Goal: Find specific page/section: Find specific page/section

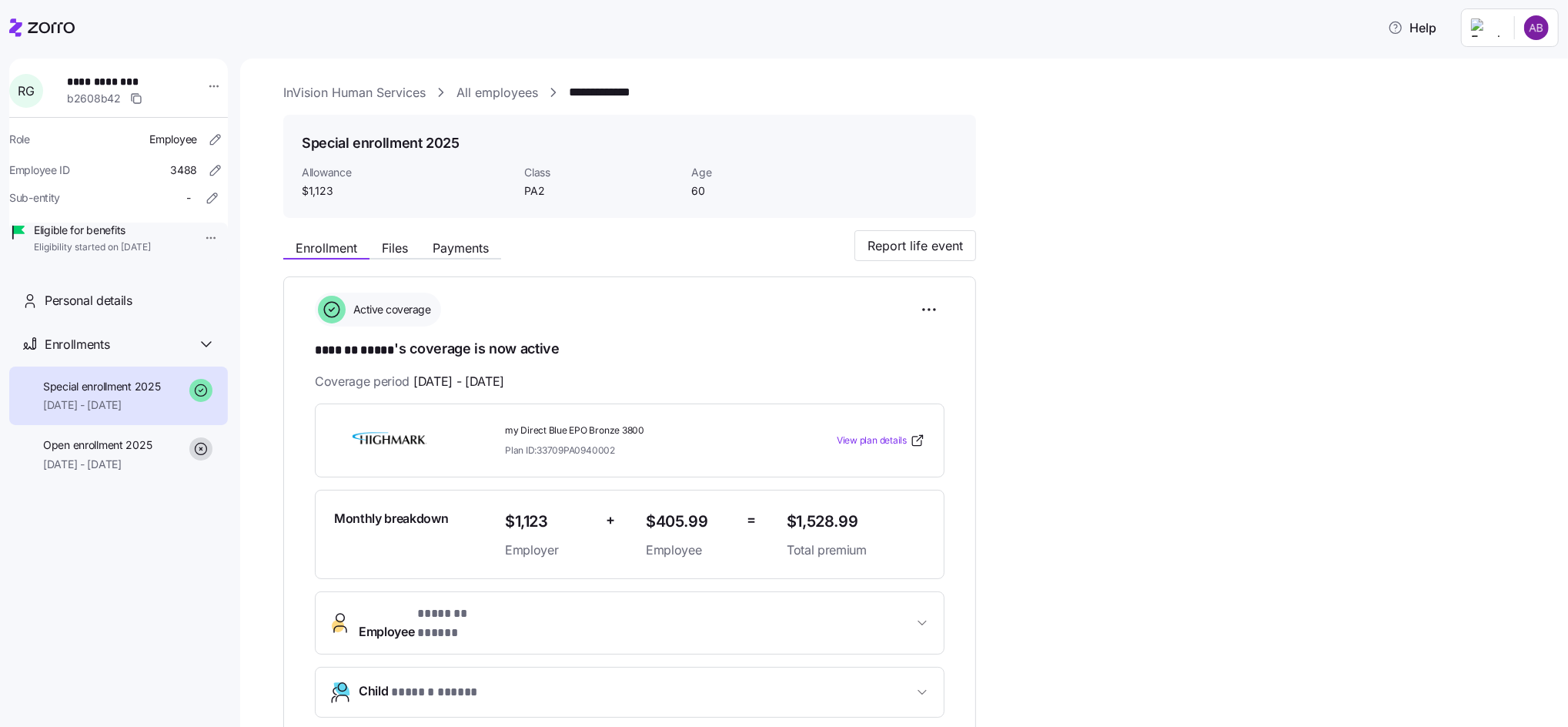
click at [488, 100] on link "All employees" at bounding box center [497, 93] width 81 height 19
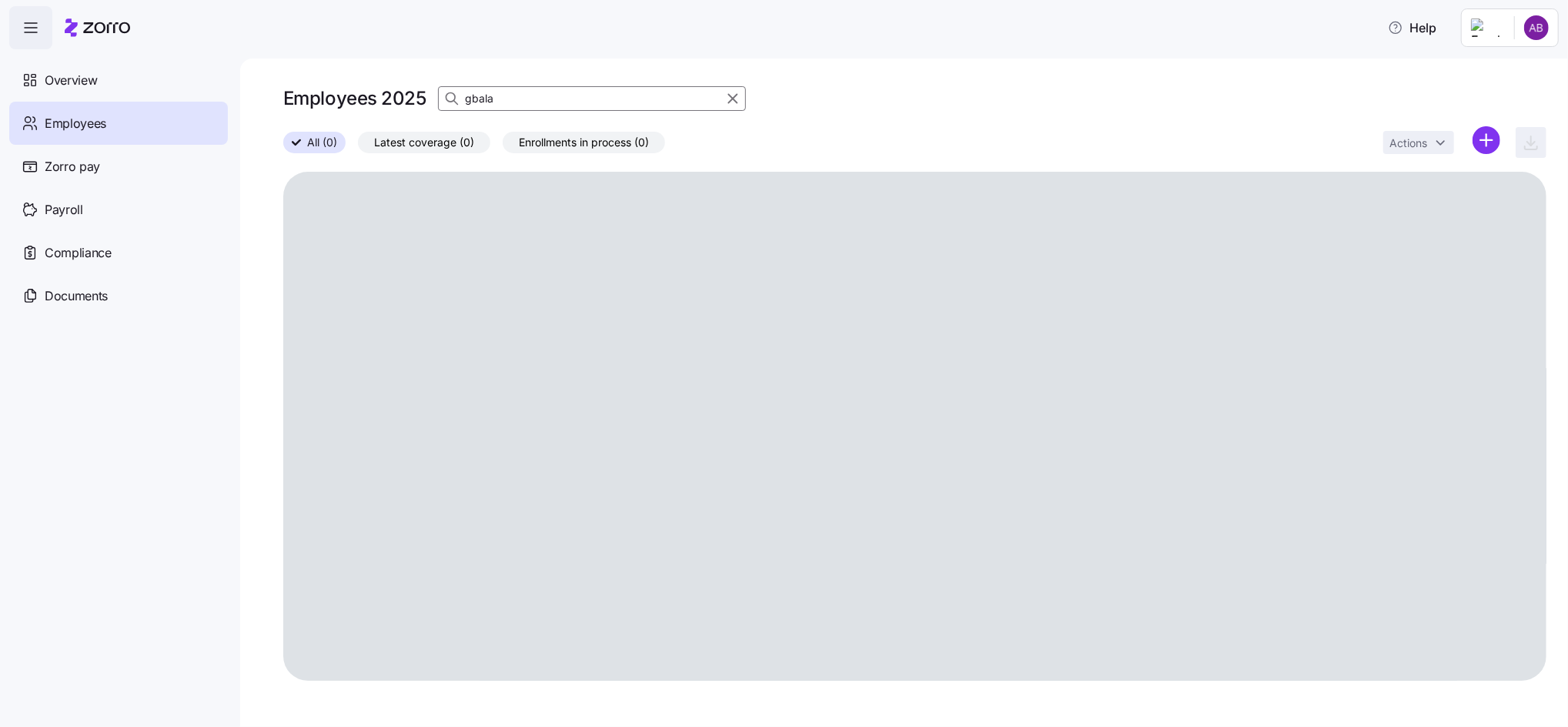
drag, startPoint x: 507, startPoint y: 96, endPoint x: 446, endPoint y: 95, distance: 61.0
click at [446, 95] on div "gbala" at bounding box center [592, 99] width 308 height 25
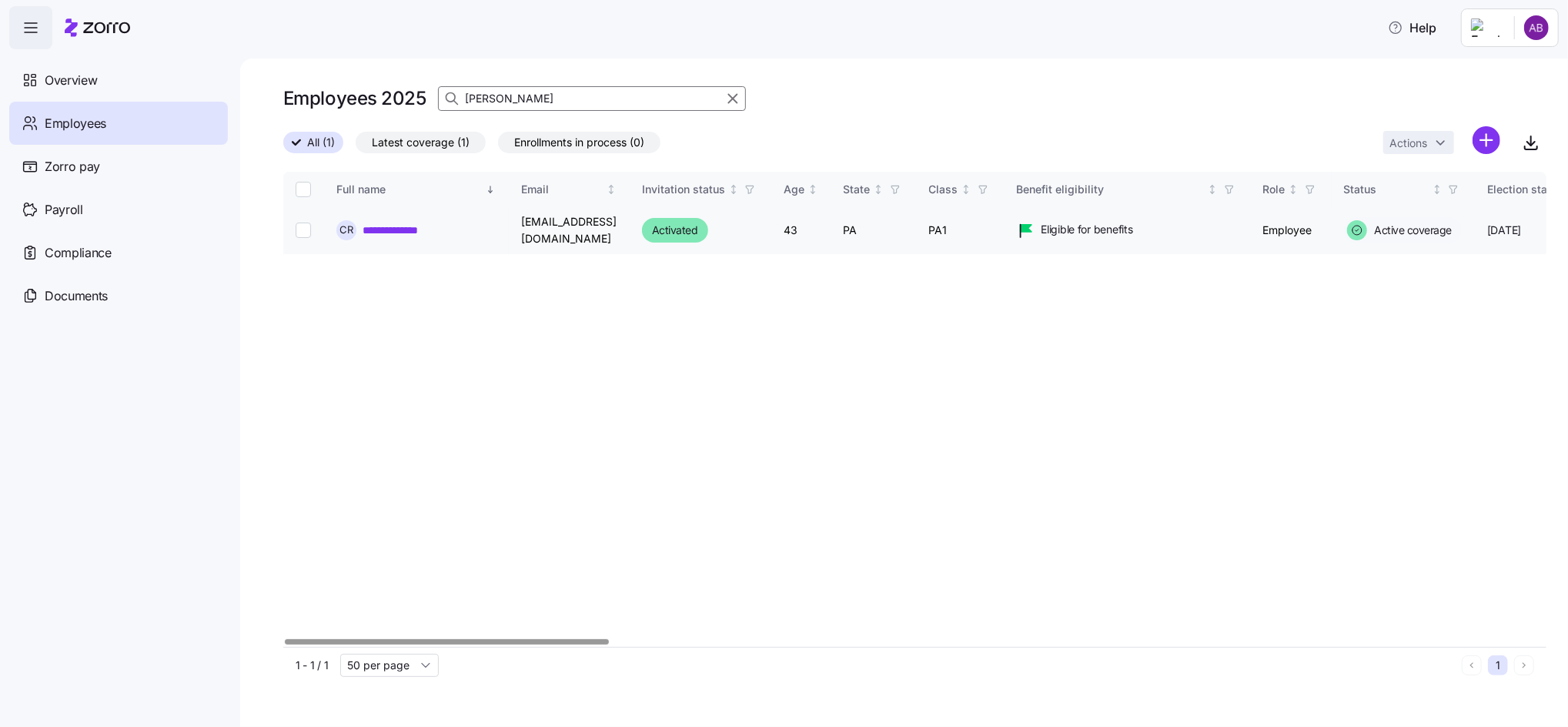
type input "[PERSON_NAME]"
click at [395, 234] on link "**********" at bounding box center [399, 230] width 73 height 15
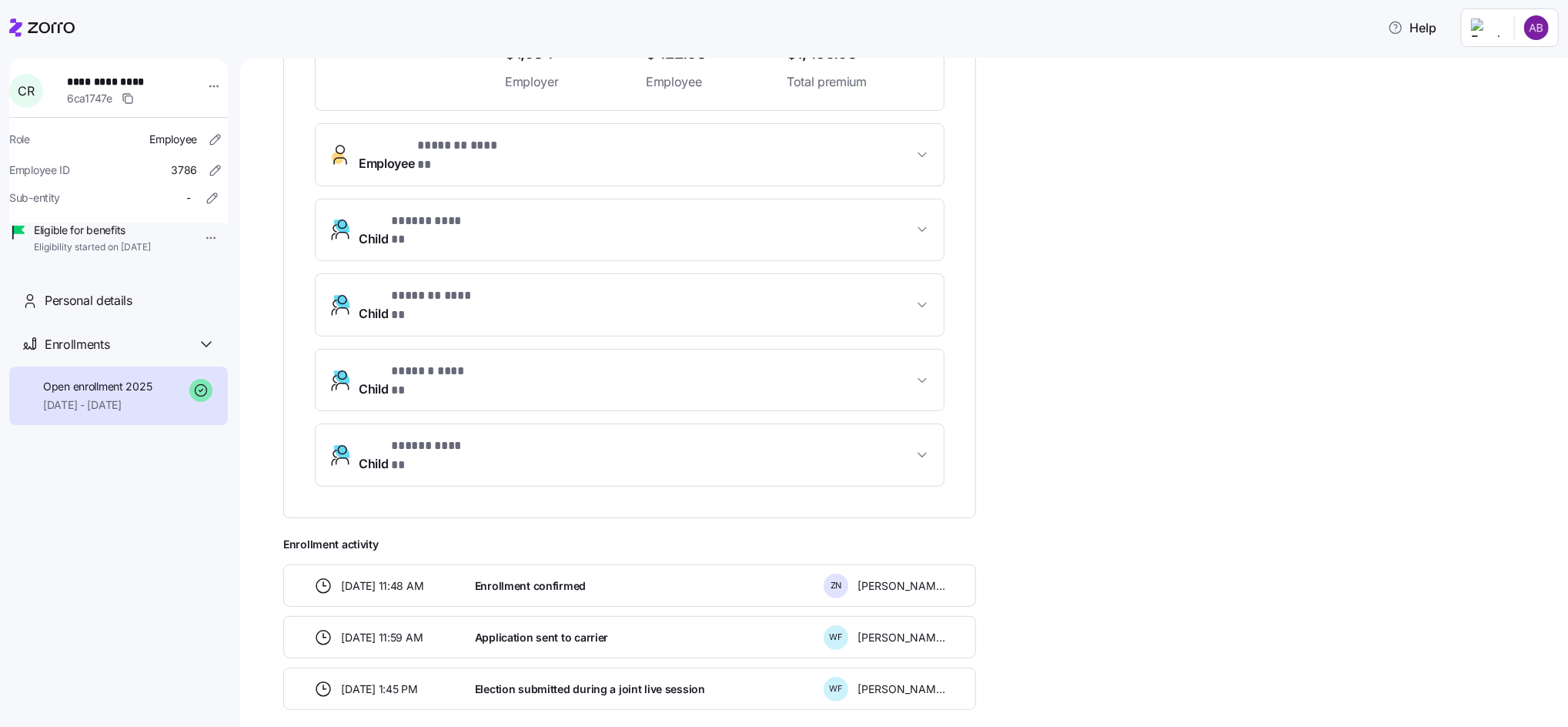
scroll to position [482, 0]
